Goal: Obtain resource: Download file/media

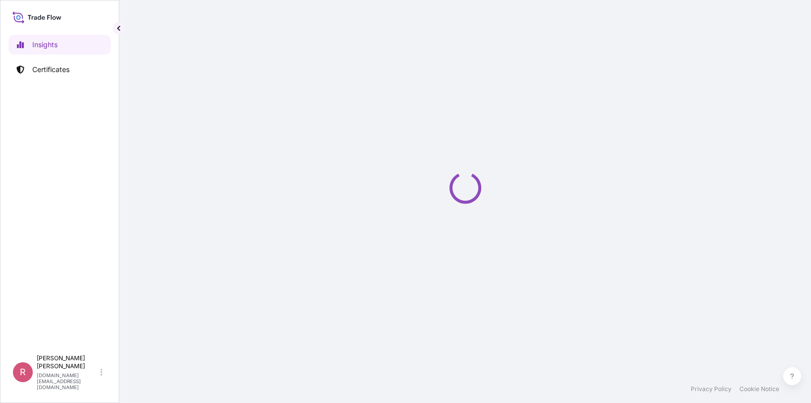
select select "2025"
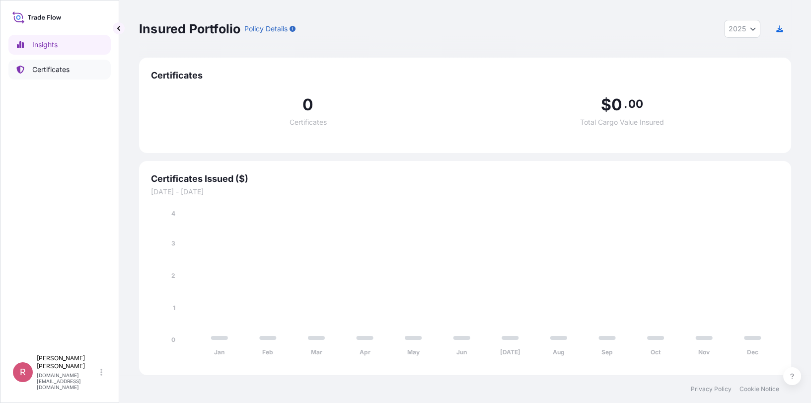
click at [69, 74] on p "Certificates" at bounding box center [50, 70] width 37 height 10
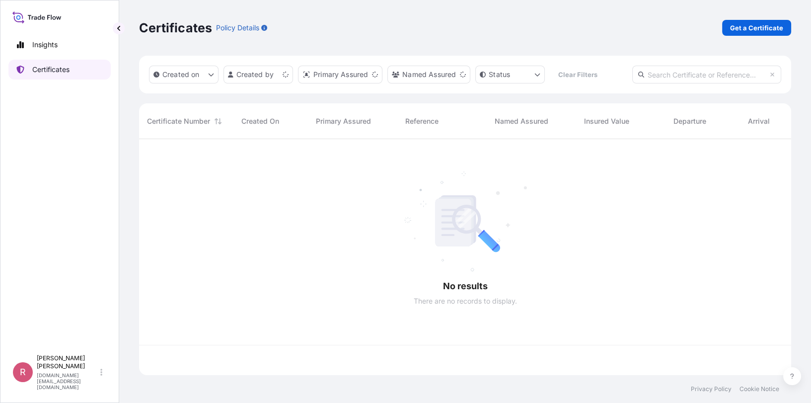
scroll to position [234, 644]
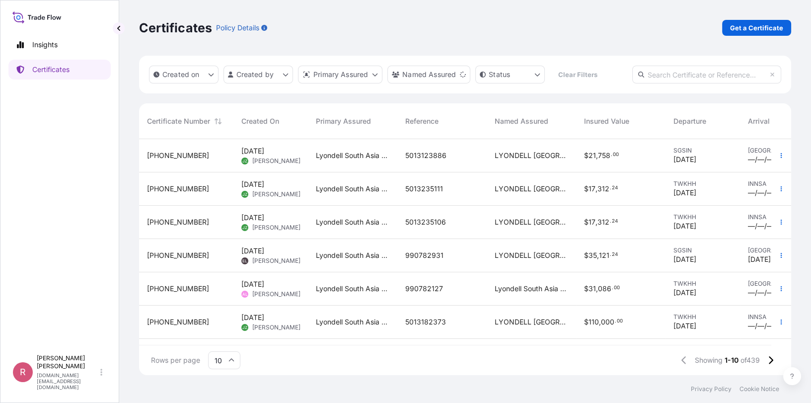
click at [680, 73] on input "text" at bounding box center [706, 75] width 149 height 18
paste input "5013182369"
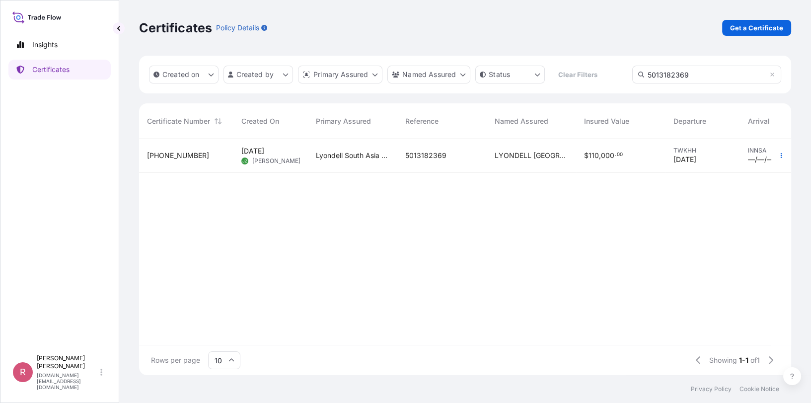
type input "5013182369"
click at [539, 151] on span "LYONDELL [GEOGRAPHIC_DATA] PTE. LTD." at bounding box center [530, 155] width 73 height 10
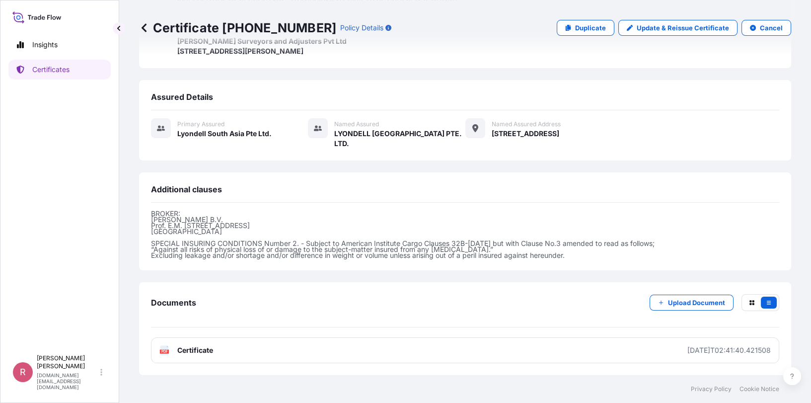
scroll to position [375, 0]
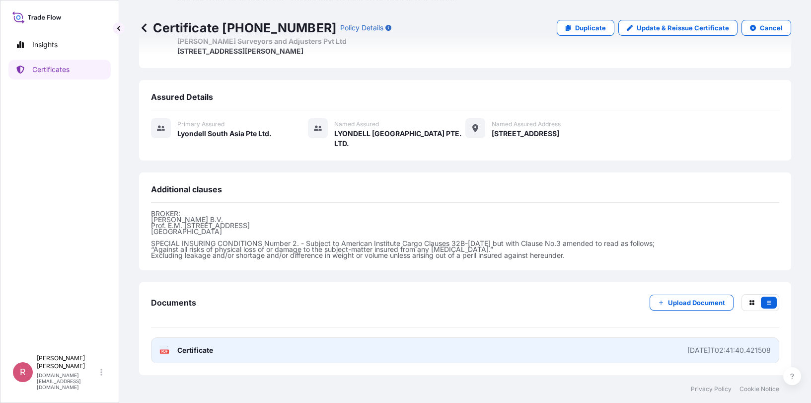
click at [164, 351] on text "PDF" at bounding box center [164, 351] width 6 height 3
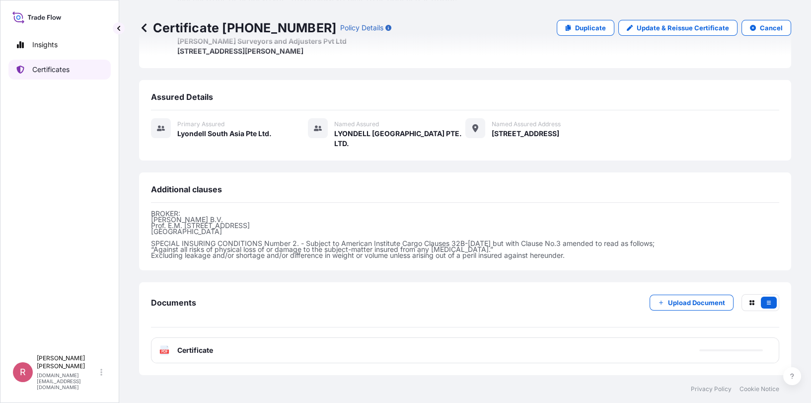
click at [78, 72] on link "Certificates" at bounding box center [59, 70] width 102 height 20
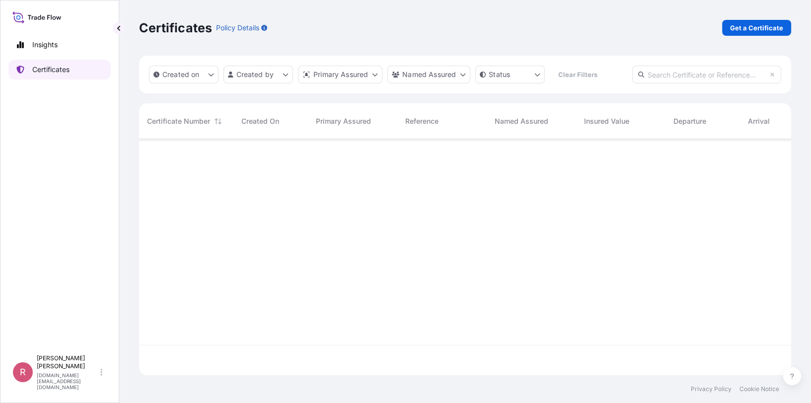
scroll to position [234, 644]
click at [66, 63] on link "Certificates" at bounding box center [59, 70] width 102 height 20
click at [69, 68] on p "Certificates" at bounding box center [50, 70] width 37 height 10
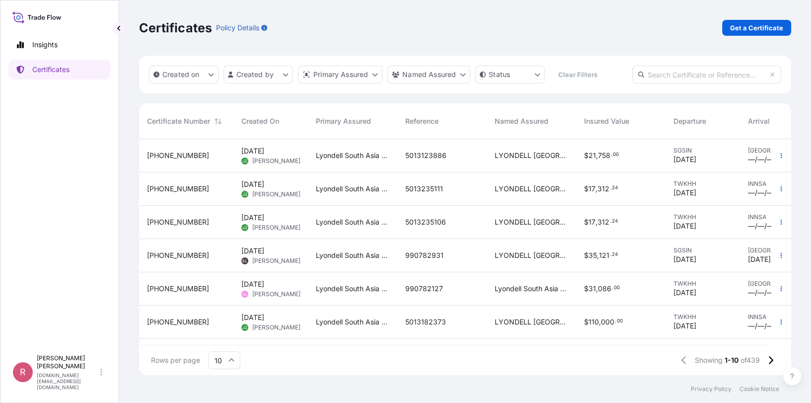
click at [691, 73] on input "text" at bounding box center [706, 75] width 149 height 18
paste input "5013182373"
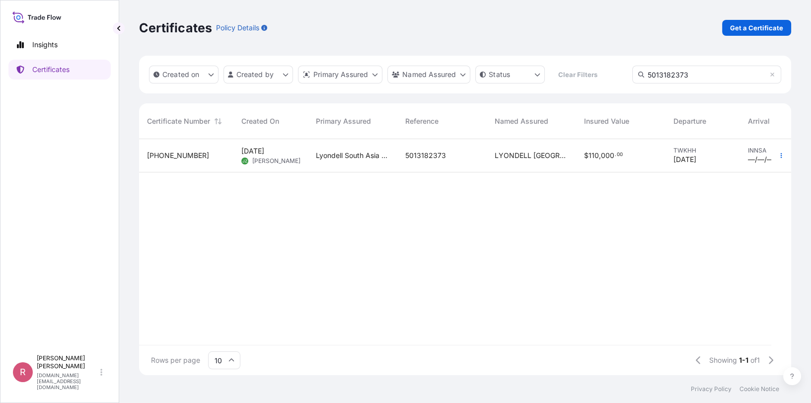
type input "5013182373"
click at [617, 153] on span "00" at bounding box center [620, 154] width 6 height 3
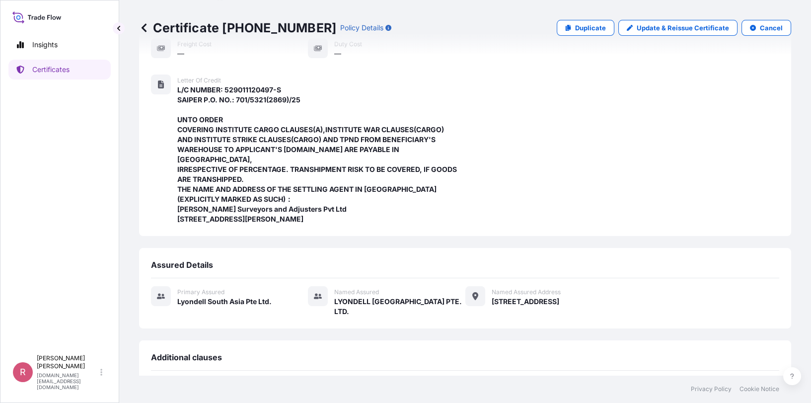
scroll to position [375, 0]
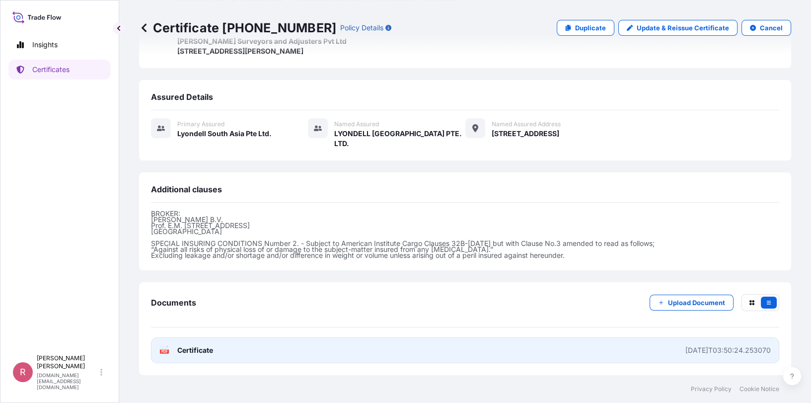
click at [165, 349] on icon at bounding box center [164, 350] width 8 height 10
